Goal: Task Accomplishment & Management: Manage account settings

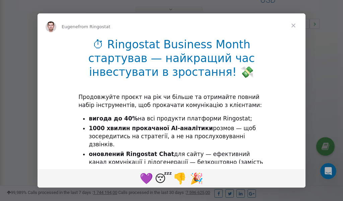
click at [294, 26] on span "Close" at bounding box center [294, 25] width 24 height 24
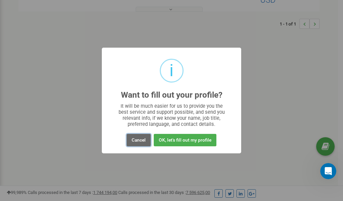
click at [141, 139] on button "Cancel" at bounding box center [139, 140] width 24 height 12
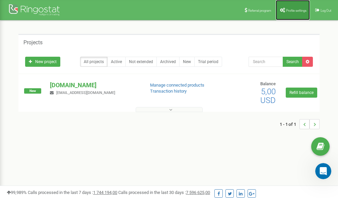
click at [291, 11] on span "Profile settings" at bounding box center [296, 11] width 20 height 4
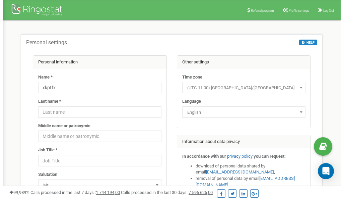
scroll to position [34, 0]
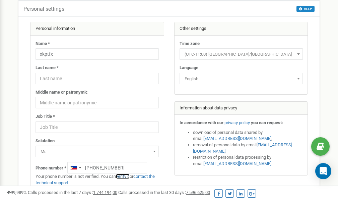
click at [124, 176] on link "verify it" at bounding box center [123, 176] width 14 height 5
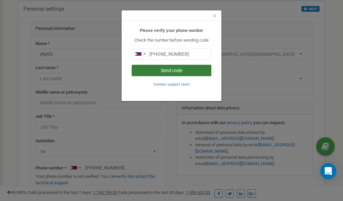
click at [165, 71] on button "Send code" at bounding box center [172, 70] width 80 height 11
